Goal: Entertainment & Leisure: Consume media (video, audio)

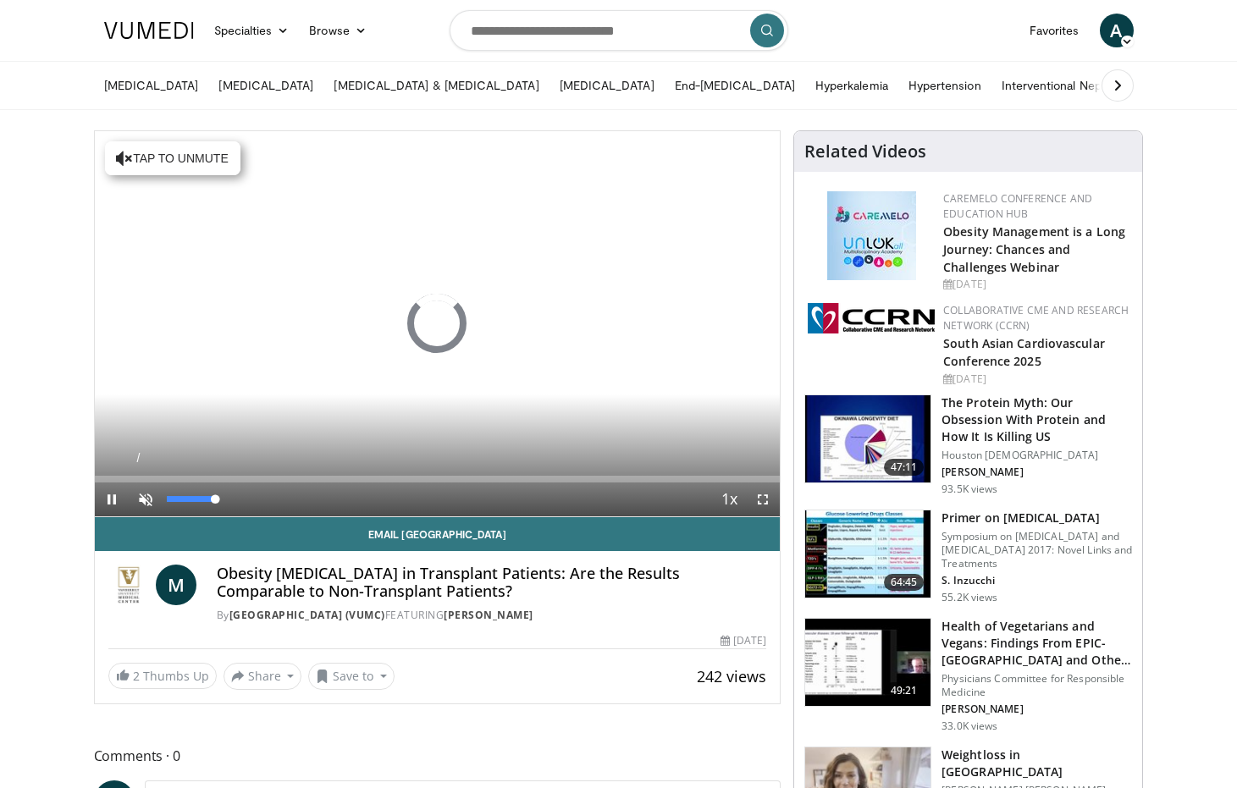
click at [152, 497] on span "Video Player" at bounding box center [146, 499] width 34 height 34
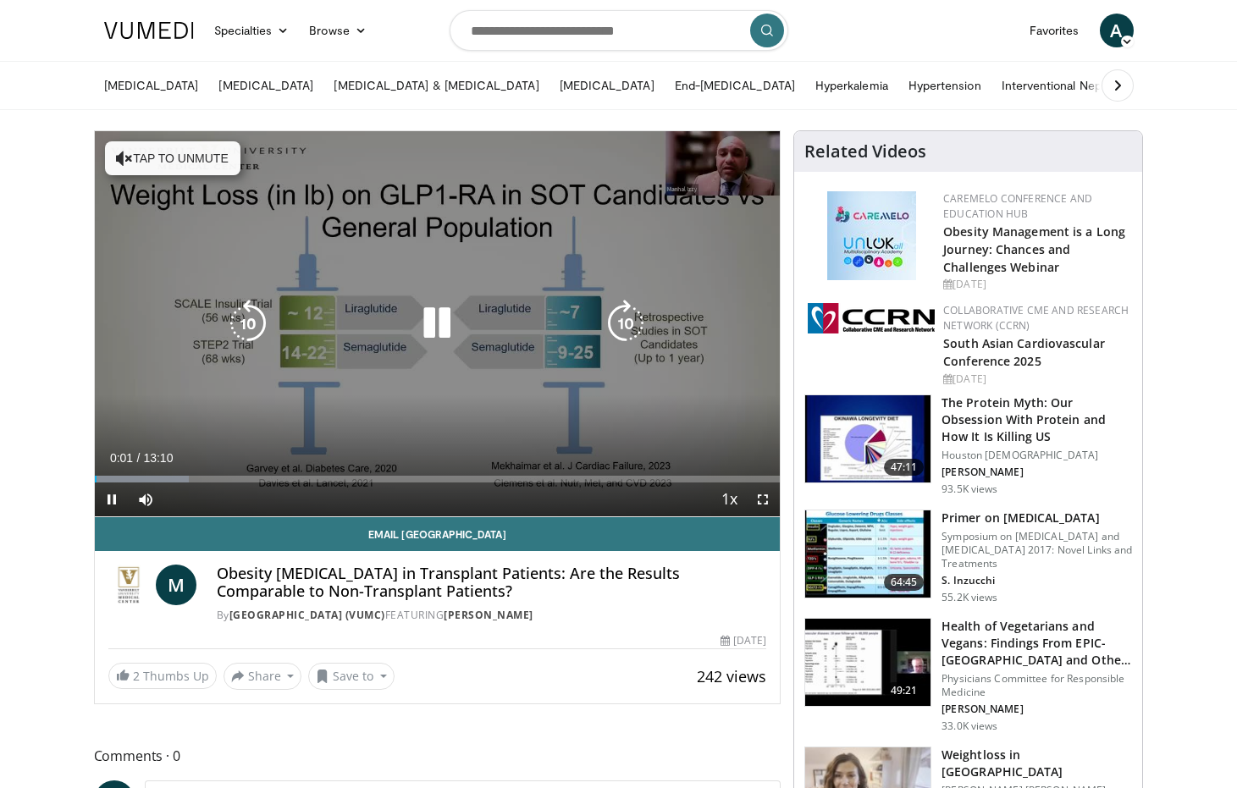
click at [194, 165] on button "Tap to unmute" at bounding box center [172, 158] width 135 height 34
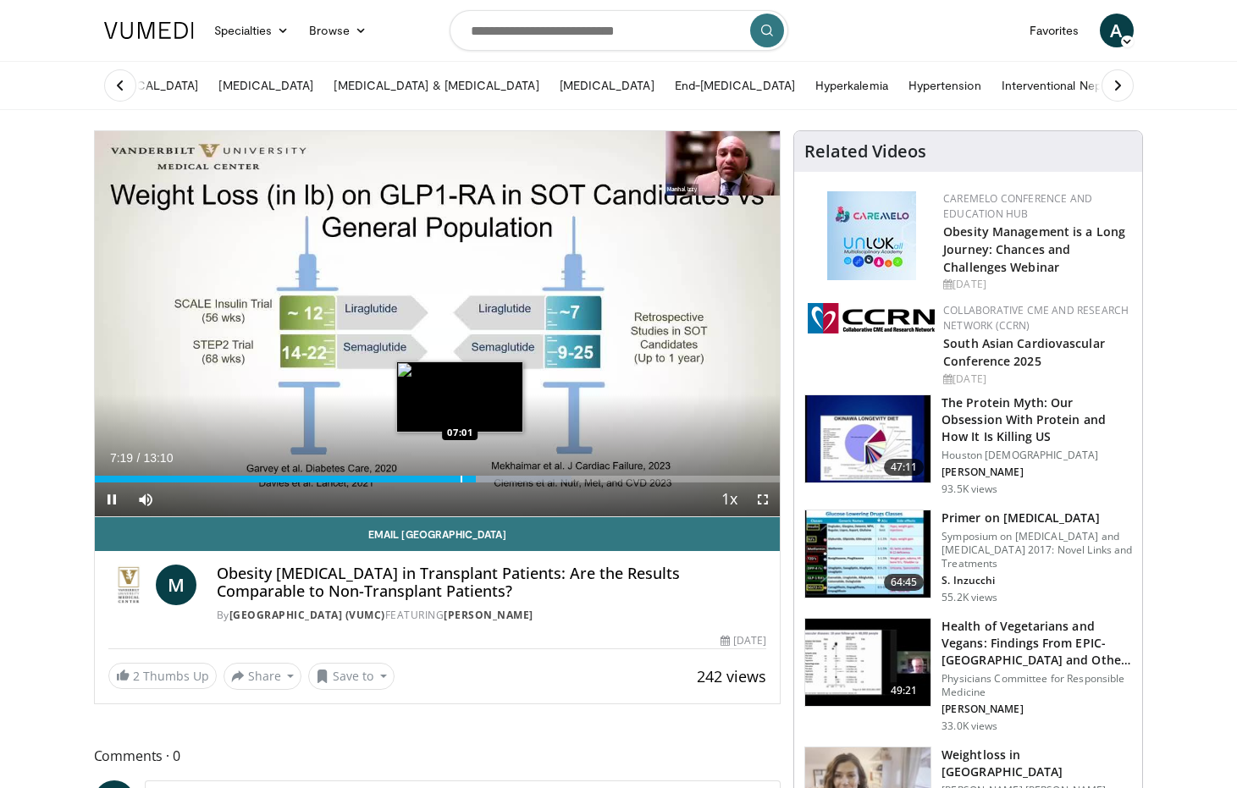
click at [460, 480] on div "Progress Bar" at bounding box center [461, 479] width 2 height 7
click at [449, 481] on div "Progress Bar" at bounding box center [450, 479] width 2 height 7
click at [430, 478] on div "Progress Bar" at bounding box center [431, 479] width 2 height 7
click at [451, 477] on div "Progress Bar" at bounding box center [450, 479] width 2 height 7
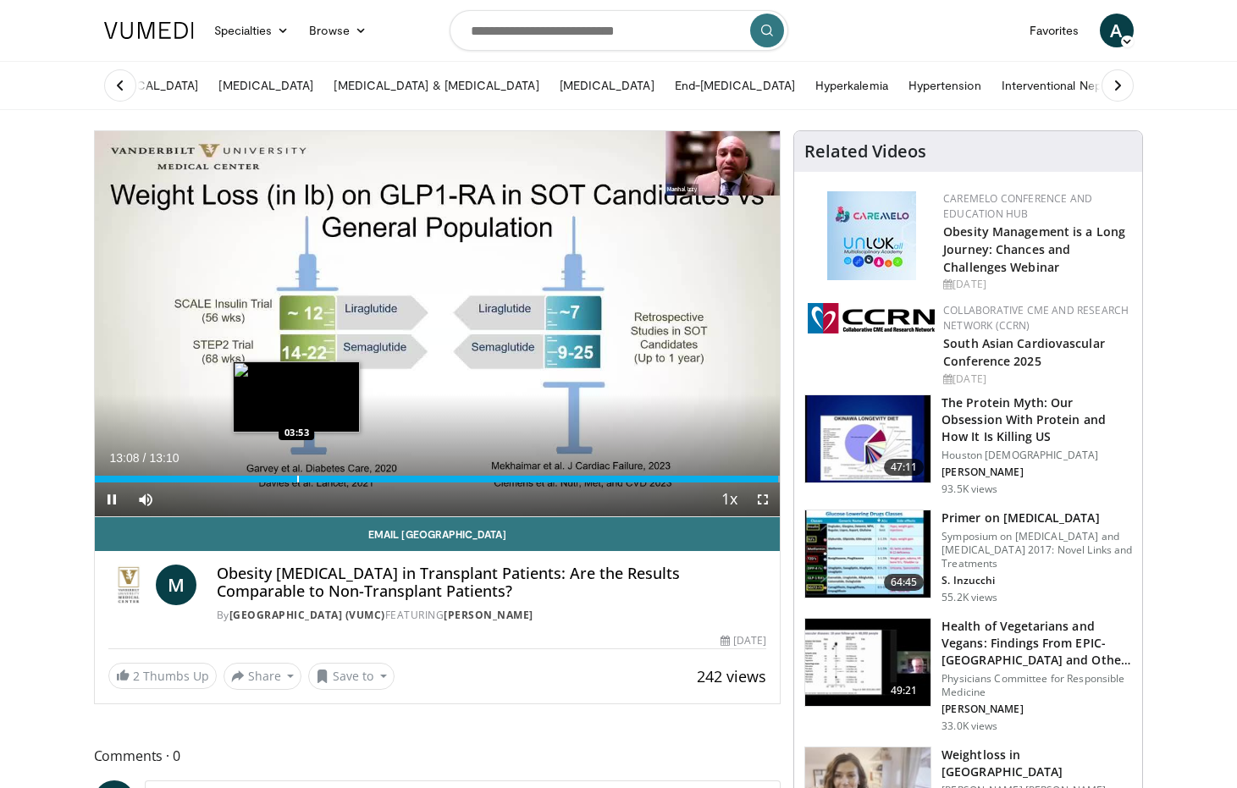
click at [297, 481] on div "Progress Bar" at bounding box center [298, 479] width 2 height 7
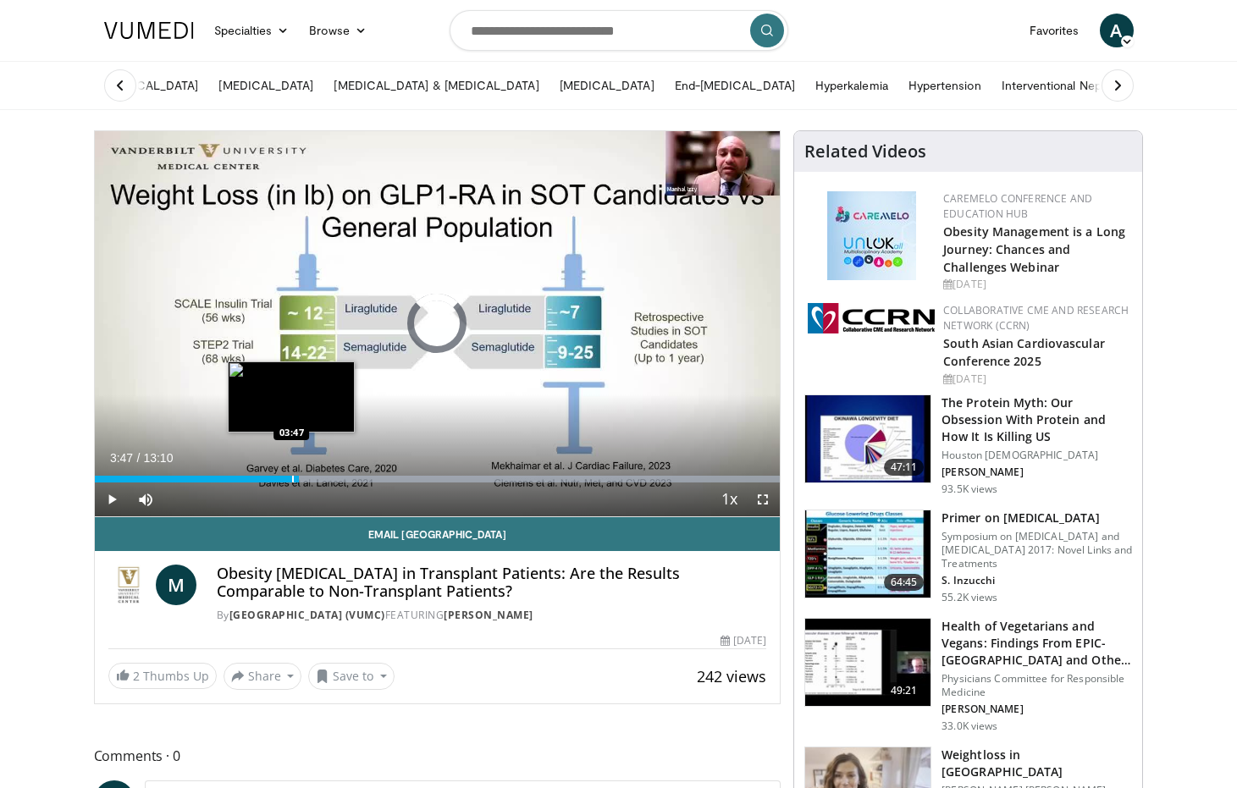
click at [292, 479] on div "Progress Bar" at bounding box center [293, 479] width 2 height 7
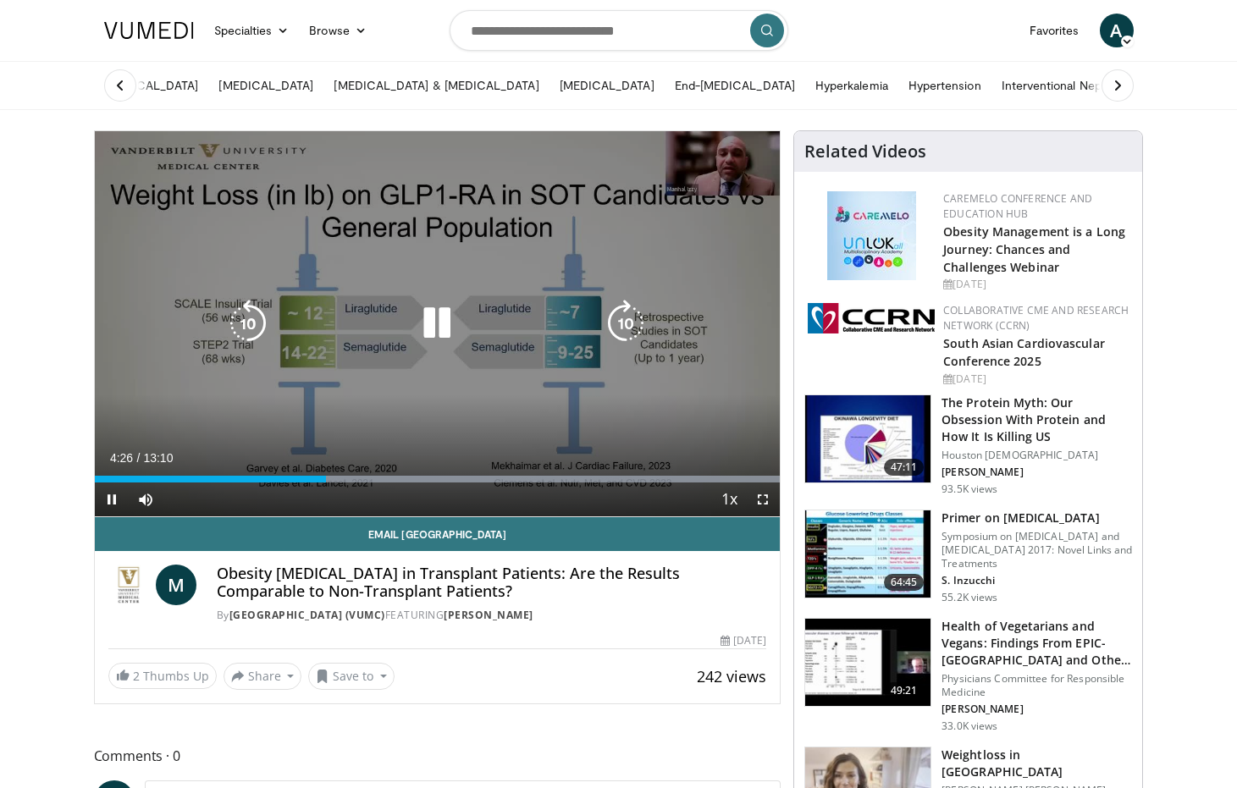
click at [563, 251] on div "10 seconds Tap to unmute" at bounding box center [438, 323] width 686 height 385
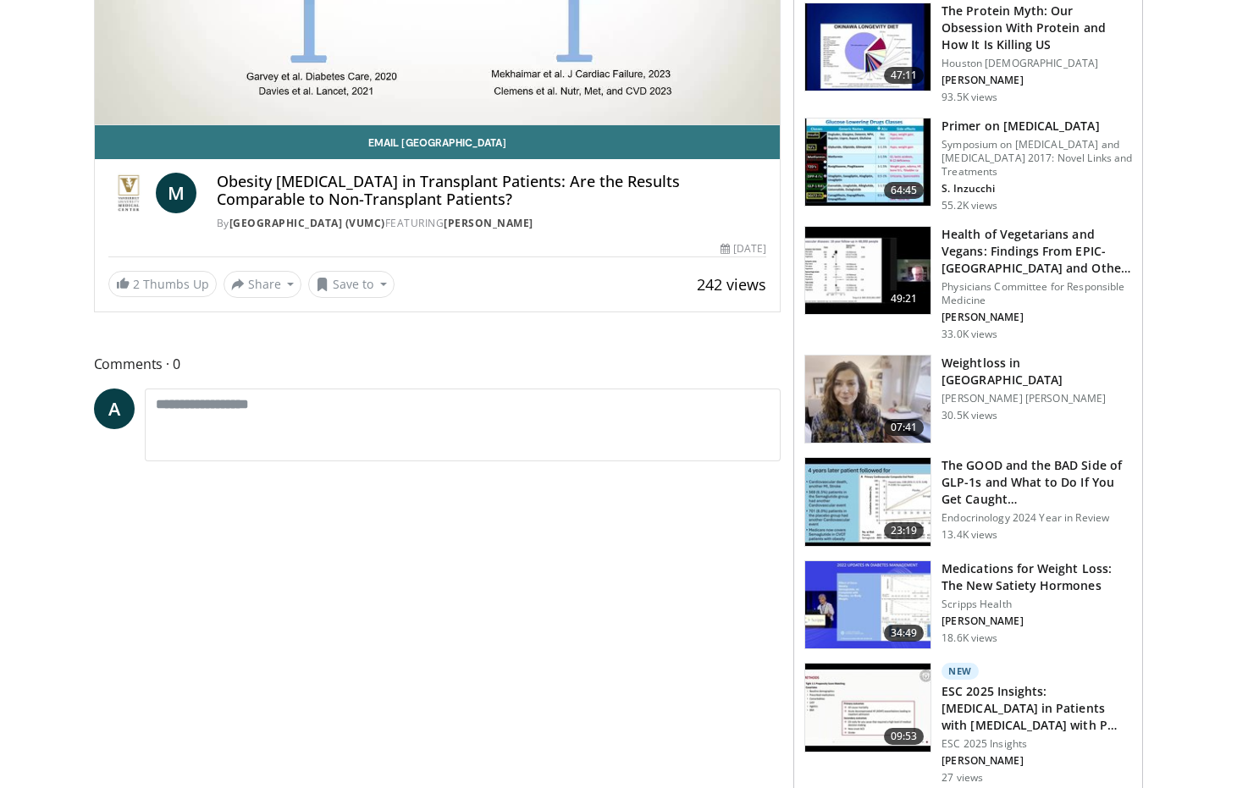
scroll to position [396, 0]
